Goal: Information Seeking & Learning: Learn about a topic

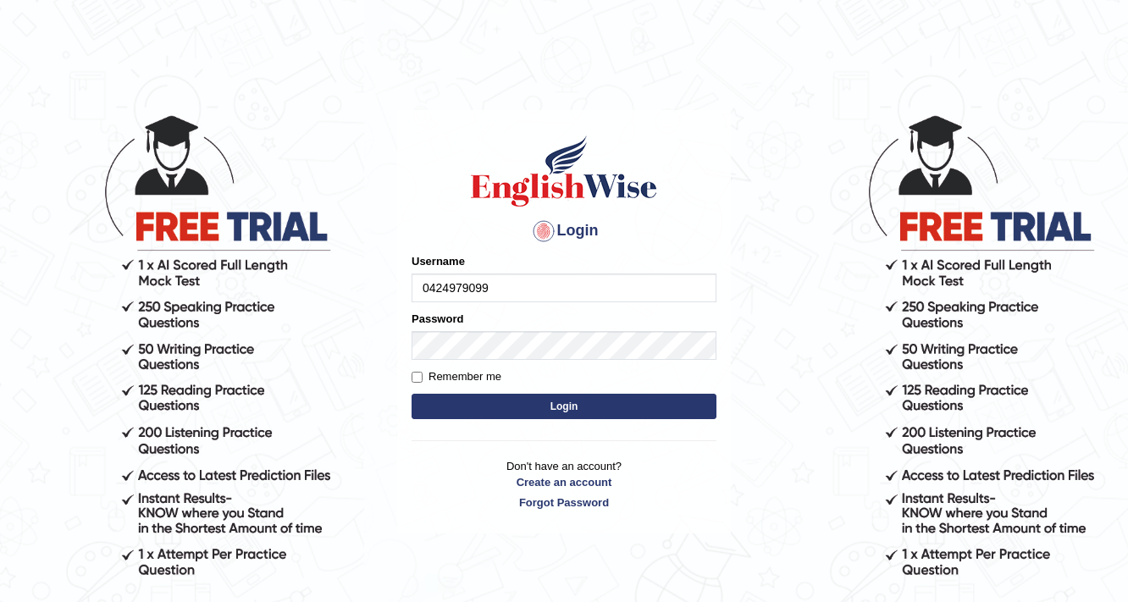
type input "0424979099"
click at [571, 403] on button "Login" at bounding box center [564, 406] width 305 height 25
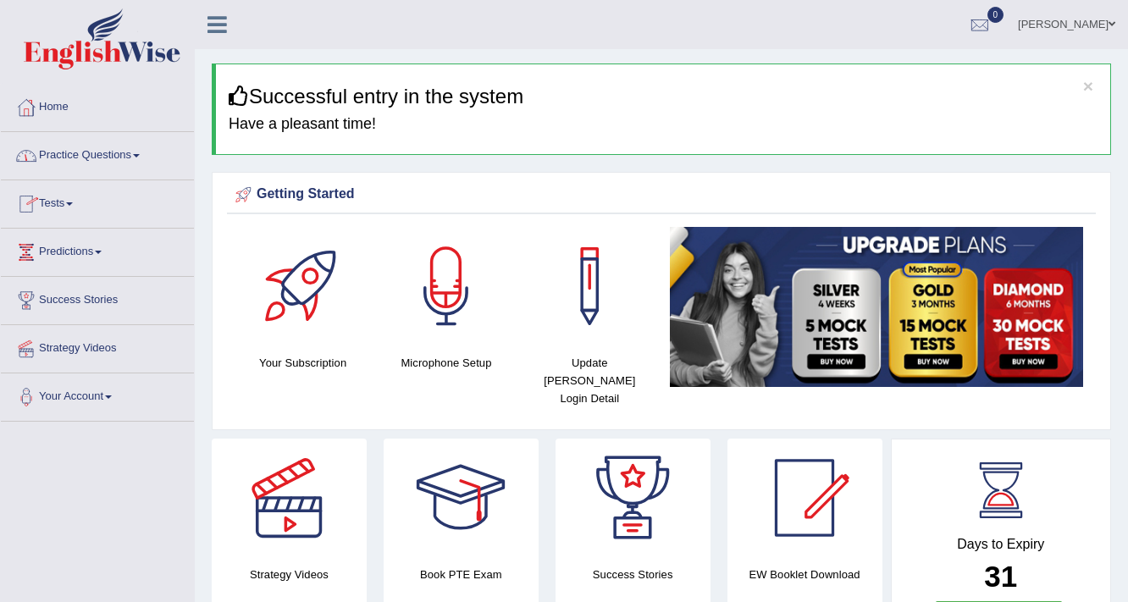
click at [131, 154] on link "Practice Questions" at bounding box center [97, 153] width 193 height 42
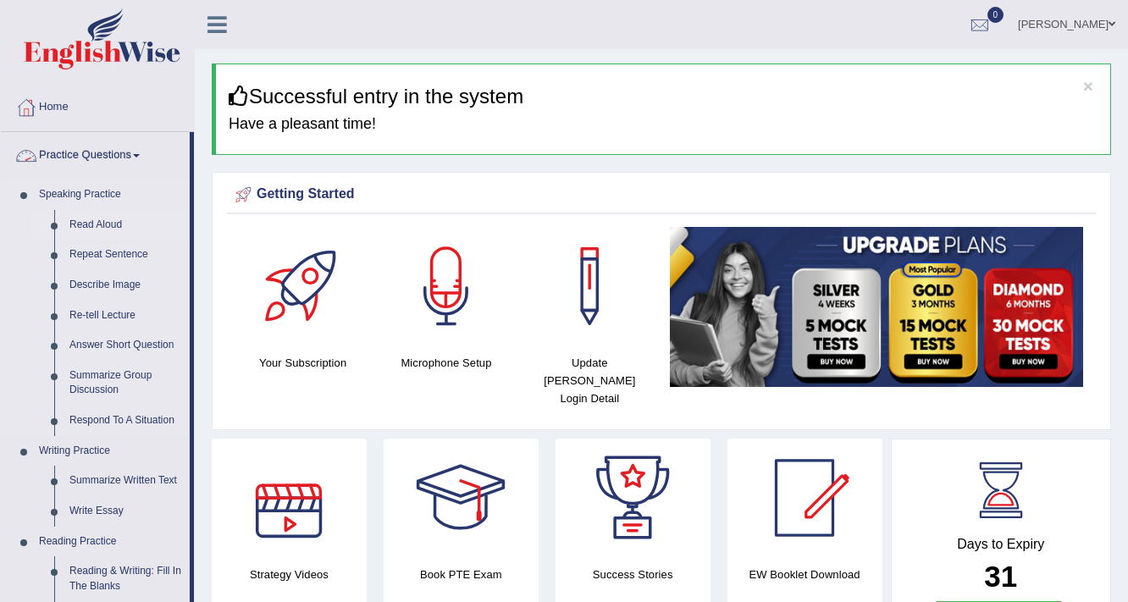
click at [102, 224] on link "Read Aloud" at bounding box center [126, 225] width 128 height 30
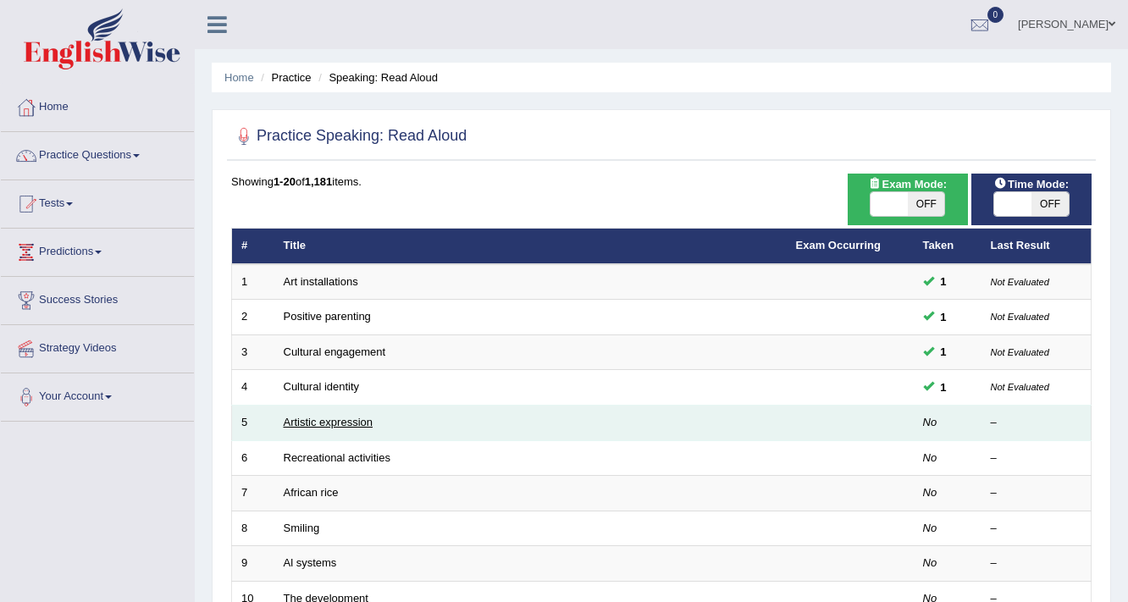
click at [293, 420] on link "Artistic expression" at bounding box center [328, 422] width 89 height 13
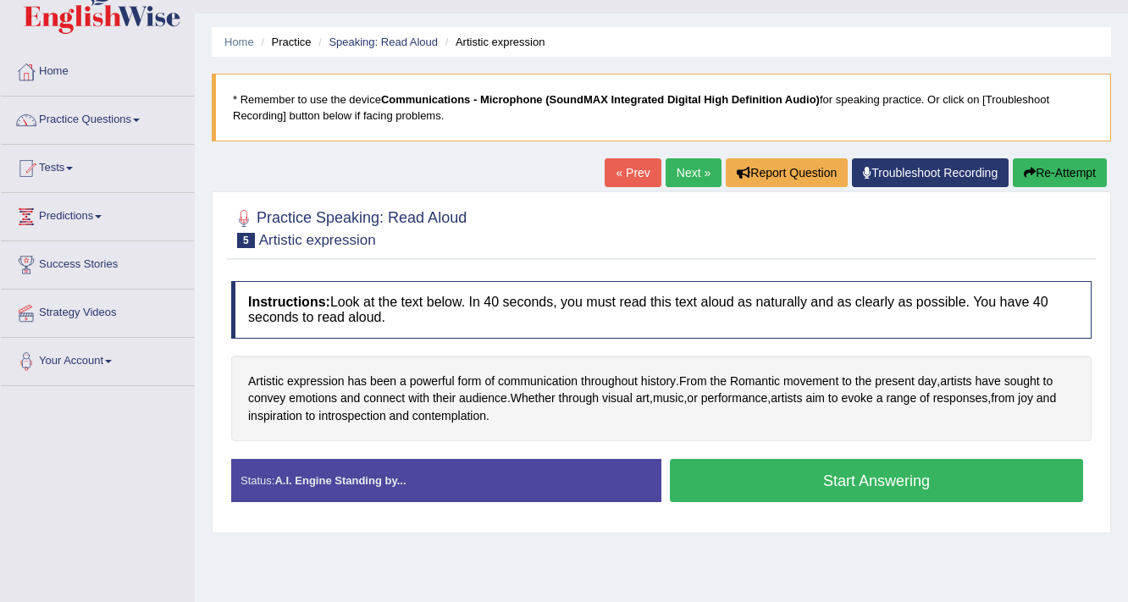
scroll to position [68, 0]
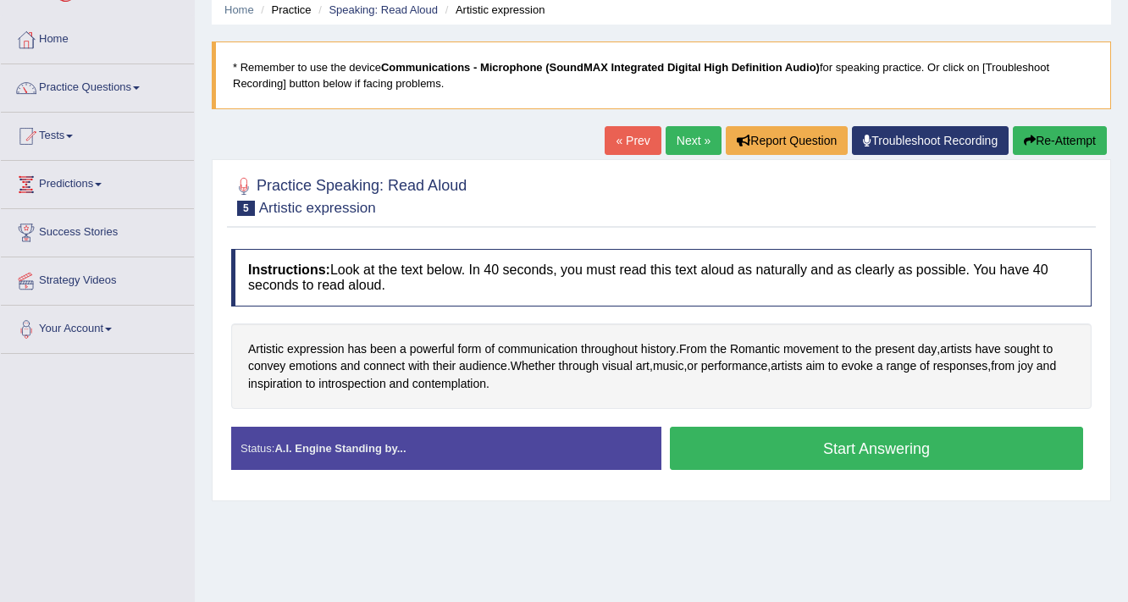
click at [837, 446] on button "Start Answering" at bounding box center [876, 448] width 413 height 43
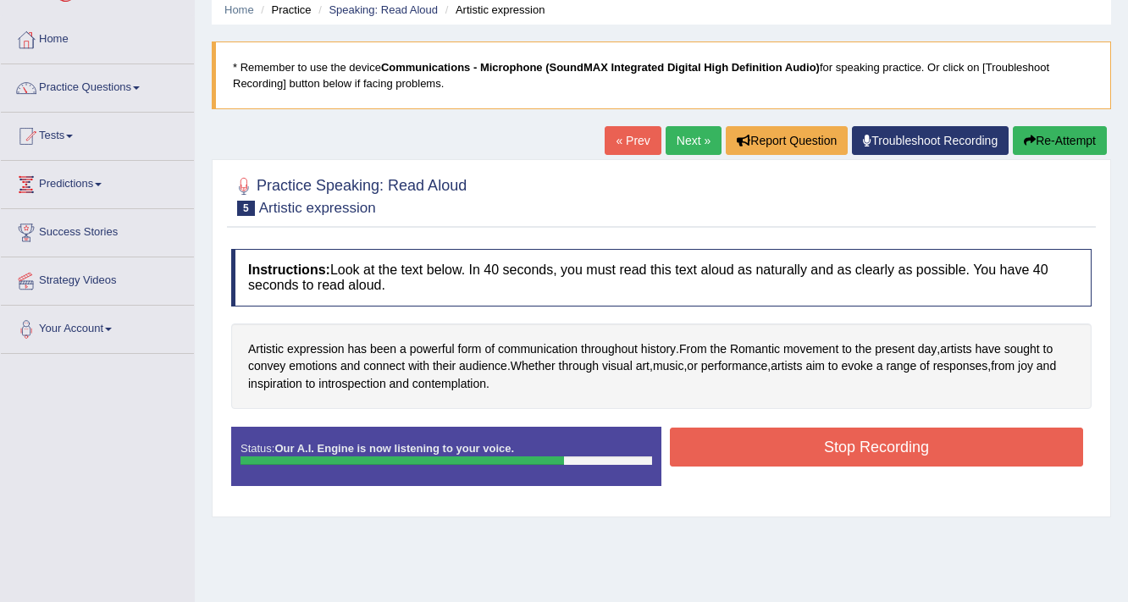
click at [901, 448] on button "Stop Recording" at bounding box center [876, 447] width 413 height 39
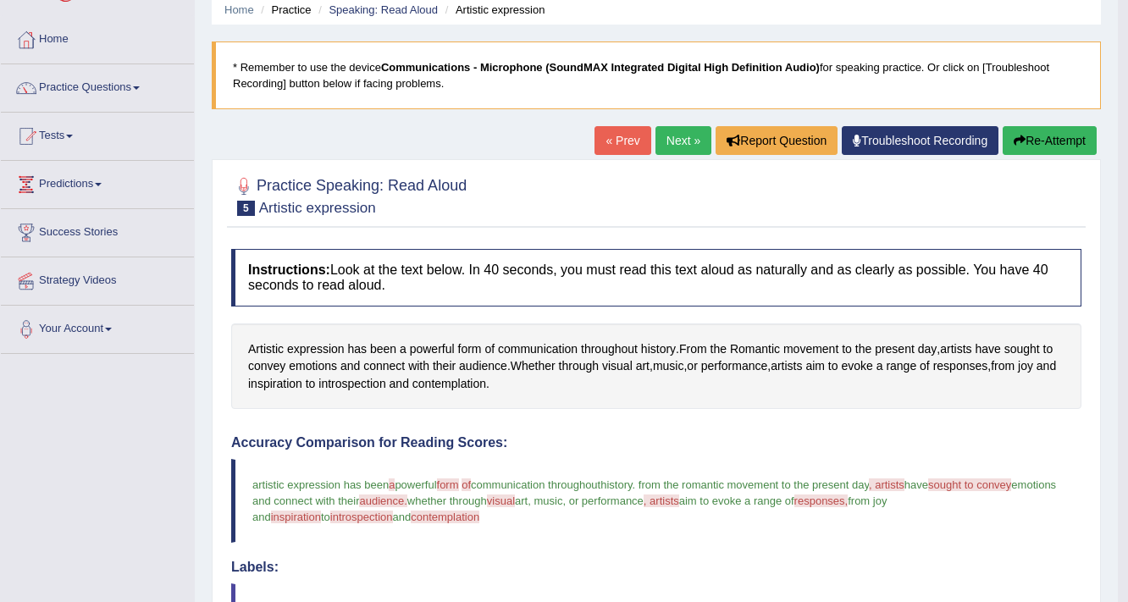
click at [675, 141] on link "Next »" at bounding box center [684, 140] width 56 height 29
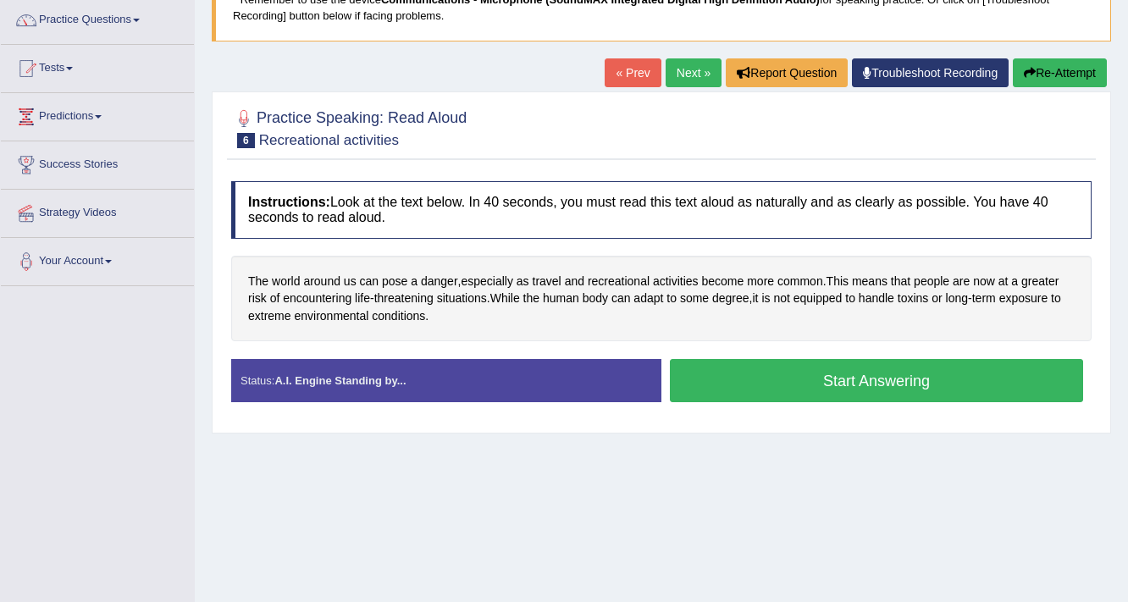
click at [880, 382] on button "Start Answering" at bounding box center [876, 380] width 413 height 43
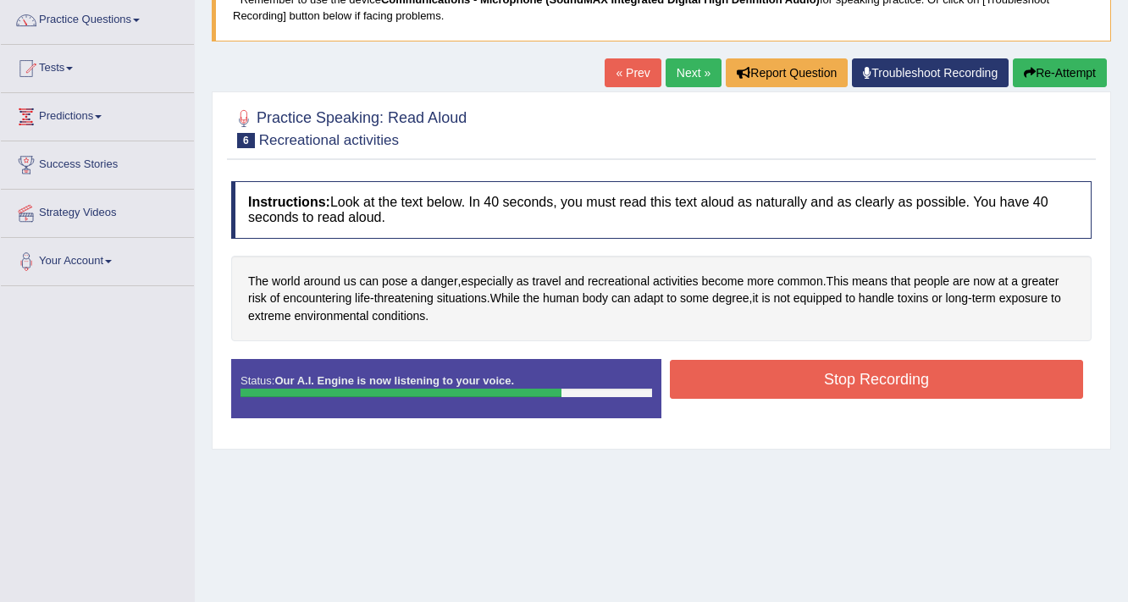
click at [893, 376] on button "Stop Recording" at bounding box center [876, 379] width 413 height 39
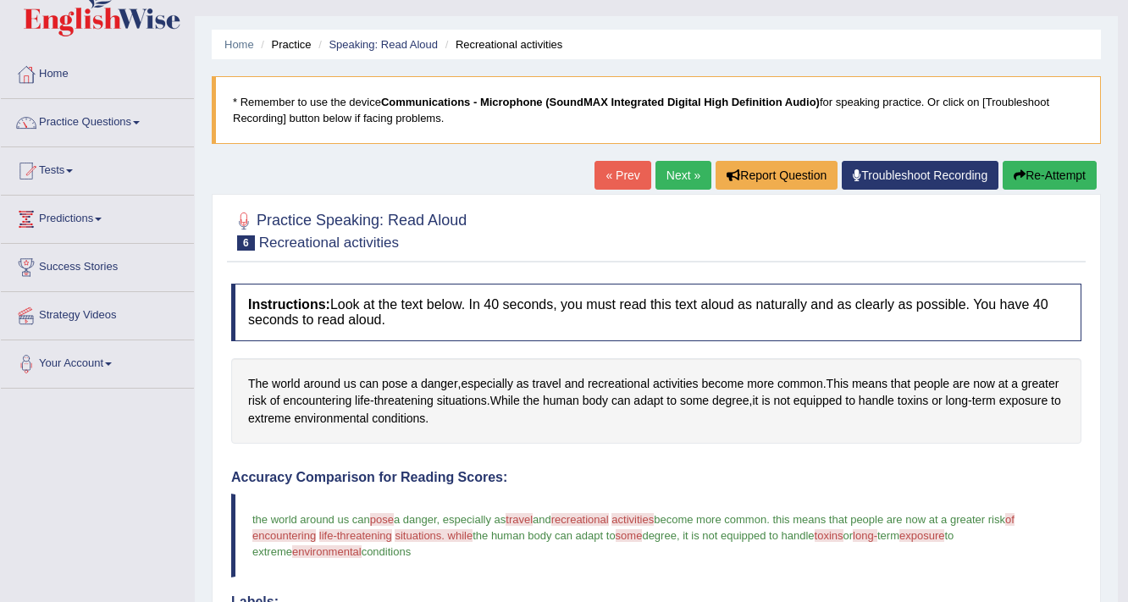
scroll to position [25, 0]
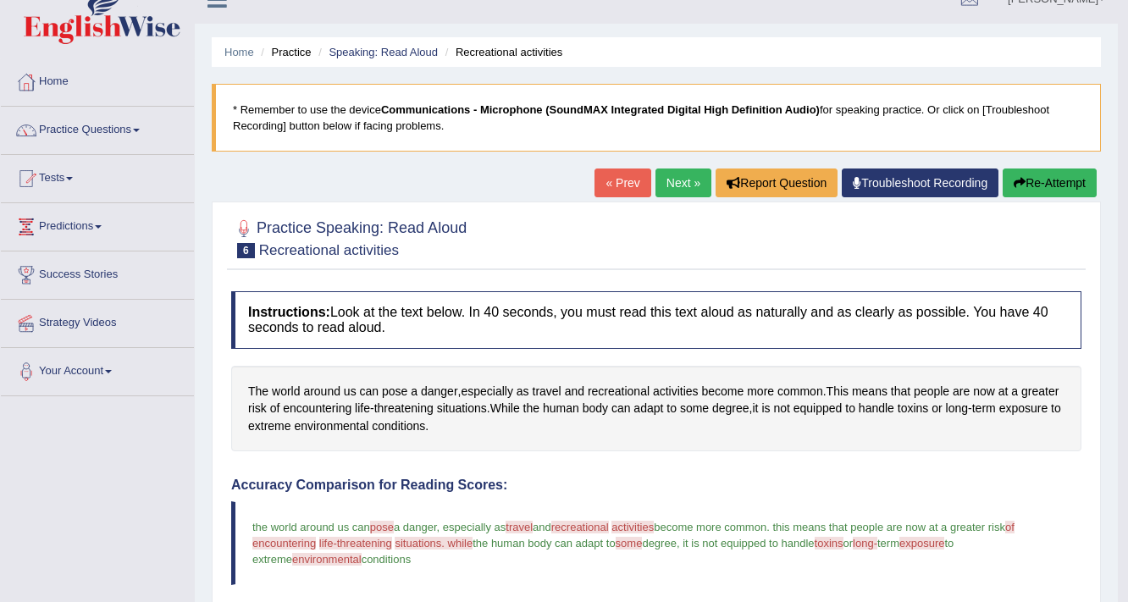
click at [673, 183] on link "Next »" at bounding box center [684, 183] width 56 height 29
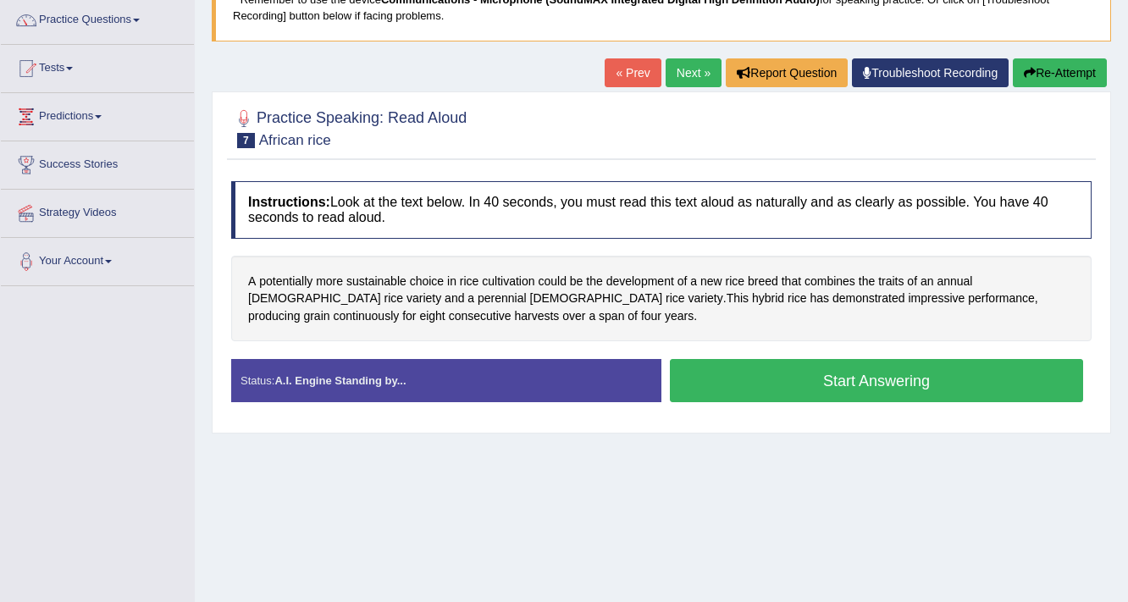
drag, startPoint x: 244, startPoint y: 276, endPoint x: 356, endPoint y: 324, distance: 121.5
click at [356, 324] on div "A potentially more sustainable choice in rice cultivation could be the developm…" at bounding box center [661, 299] width 861 height 86
click at [220, 322] on div "Practice Speaking: Read Aloud 7 African rice Instructions: Look at the text bel…" at bounding box center [662, 262] width 900 height 342
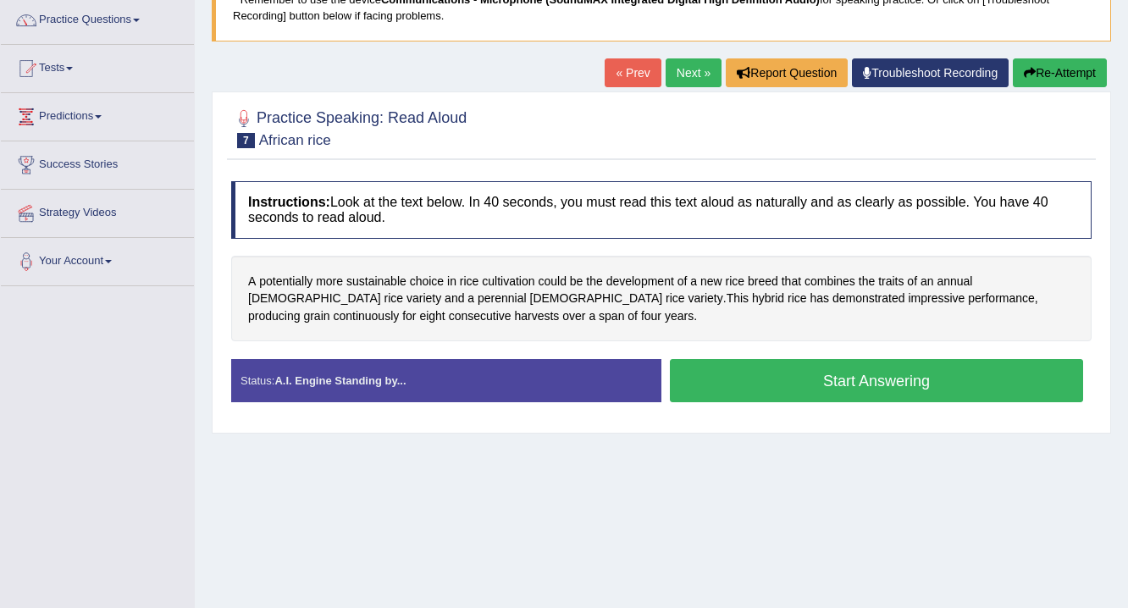
click at [772, 344] on div "Instructions: Look at the text below. In 40 seconds, you must read this text al…" at bounding box center [661, 299] width 869 height 252
click at [789, 346] on div "Instructions: Look at the text below. In 40 seconds, you must read this text al…" at bounding box center [661, 299] width 869 height 252
click at [1118, 64] on div "Home Practice Speaking: Read Aloud African rice * Remember to use the device Co…" at bounding box center [662, 287] width 934 height 847
click at [1047, 129] on div at bounding box center [661, 128] width 861 height 52
click at [830, 131] on div at bounding box center [661, 128] width 861 height 52
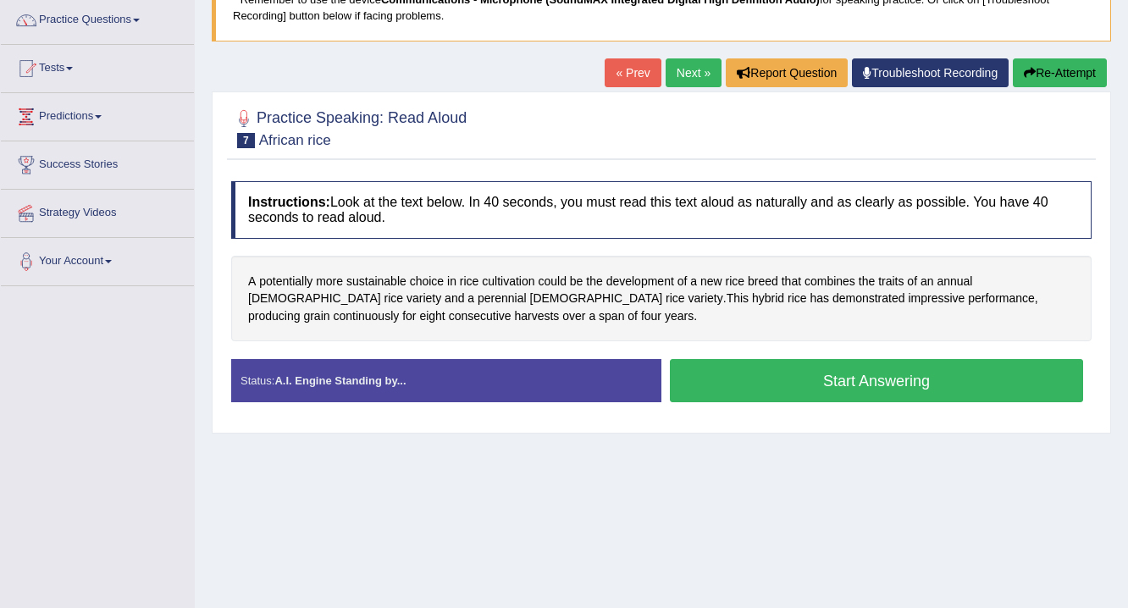
click at [860, 372] on button "Start Answering" at bounding box center [876, 380] width 413 height 43
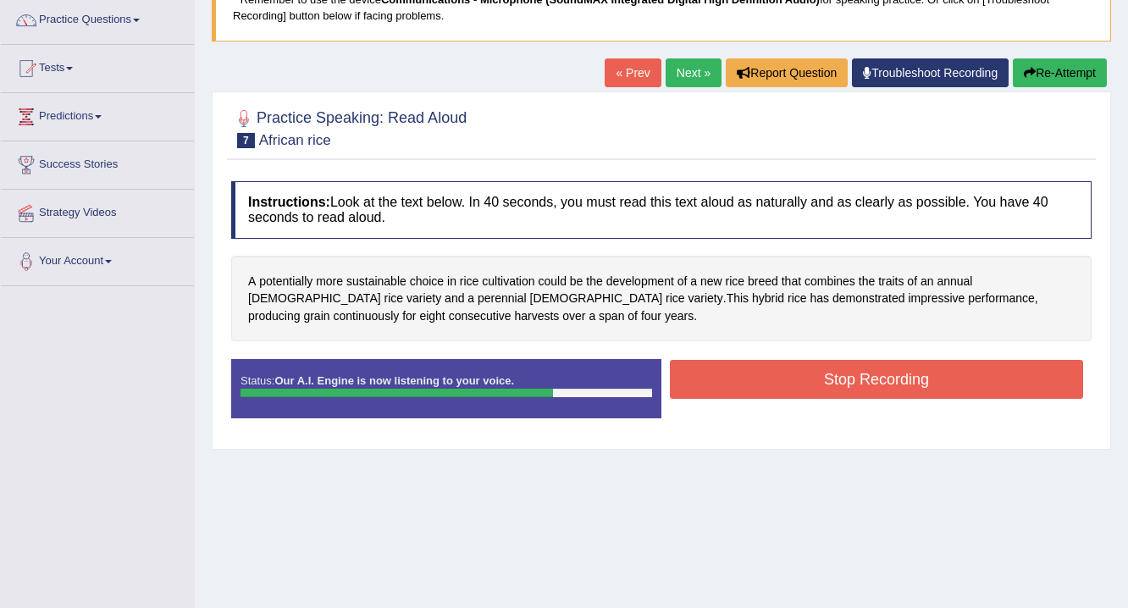
click at [886, 380] on button "Stop Recording" at bounding box center [876, 379] width 413 height 39
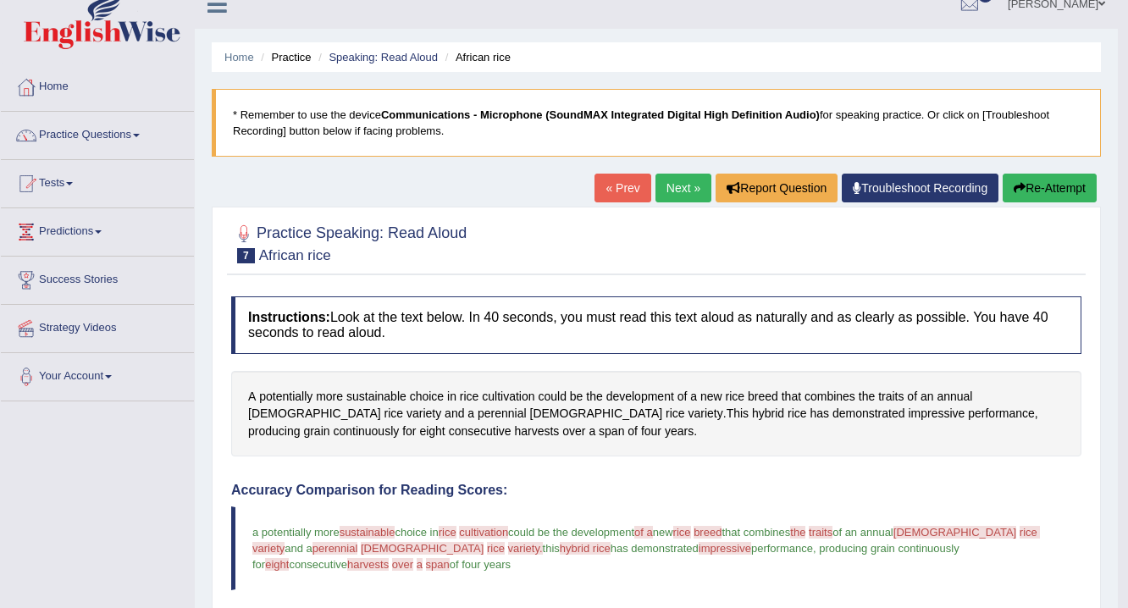
scroll to position [20, 0]
click at [676, 183] on link "Next »" at bounding box center [684, 188] width 56 height 29
